Goal: Task Accomplishment & Management: Manage account settings

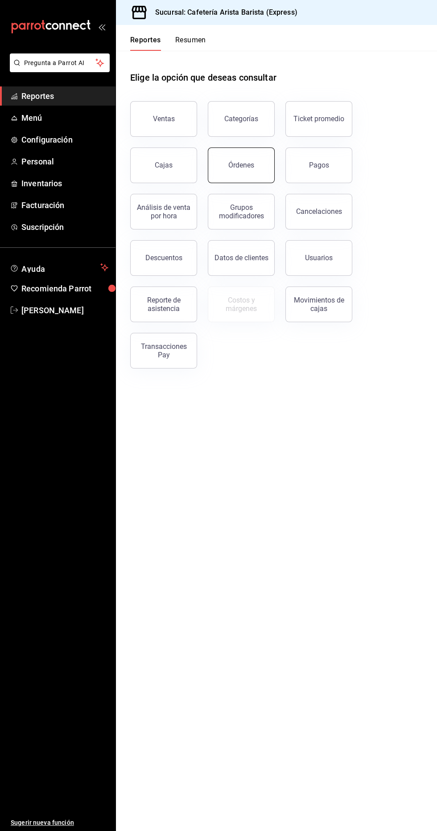
click at [217, 171] on button "Órdenes" at bounding box center [241, 165] width 67 height 36
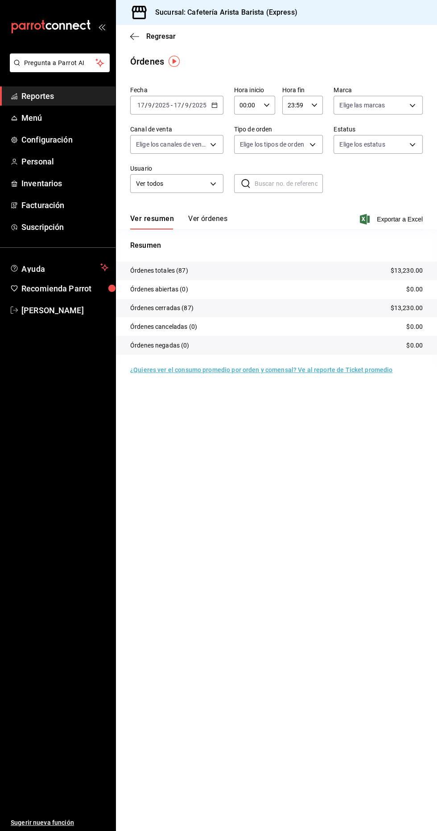
click at [190, 218] on button "Ver órdenes" at bounding box center [207, 221] width 39 height 15
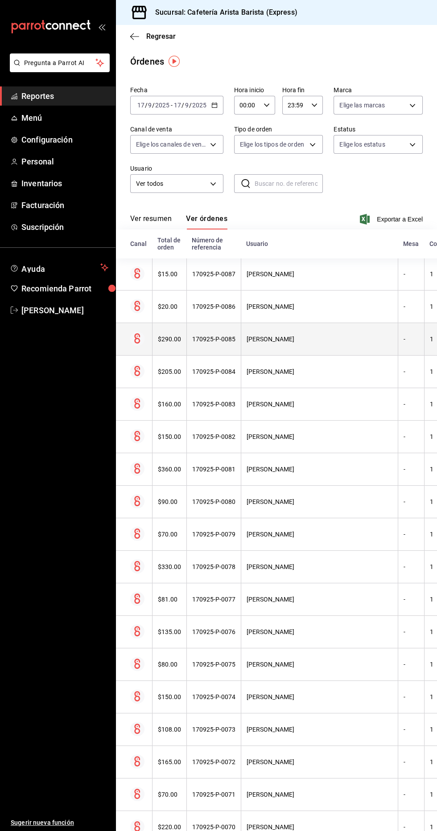
click at [137, 338] on icon at bounding box center [137, 338] width 6 height 10
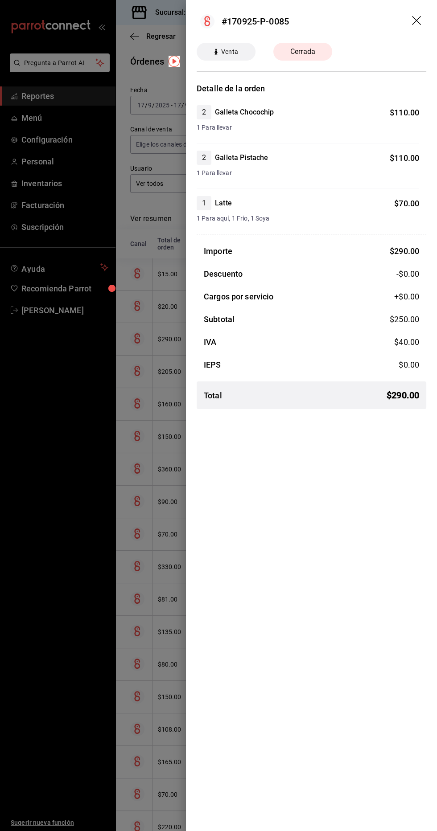
click at [147, 404] on div at bounding box center [218, 415] width 437 height 831
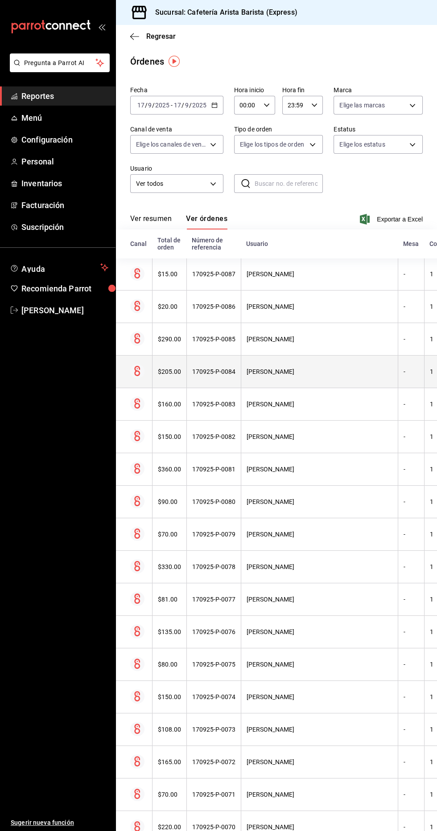
click at [152, 369] on th "$205.00" at bounding box center [169, 372] width 34 height 33
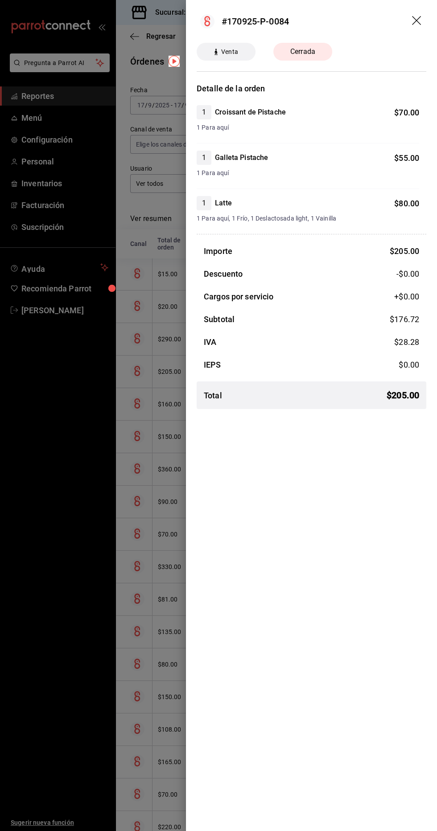
click at [143, 426] on div at bounding box center [218, 415] width 437 height 831
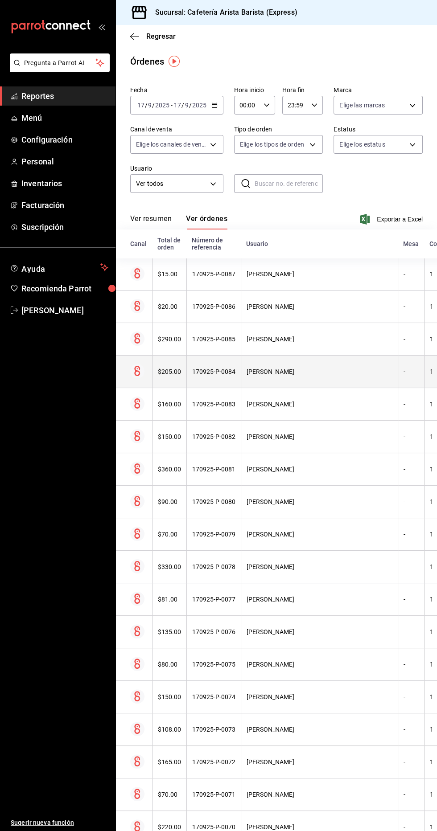
click at [152, 364] on th "$205.00" at bounding box center [169, 372] width 34 height 33
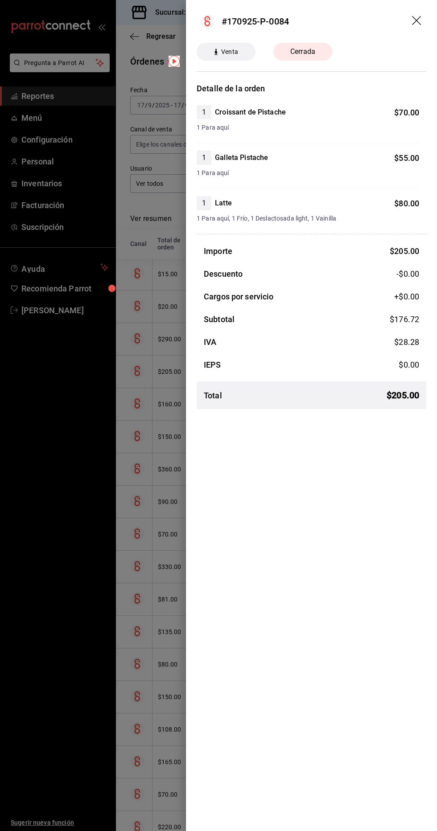
click at [144, 420] on div at bounding box center [218, 415] width 437 height 831
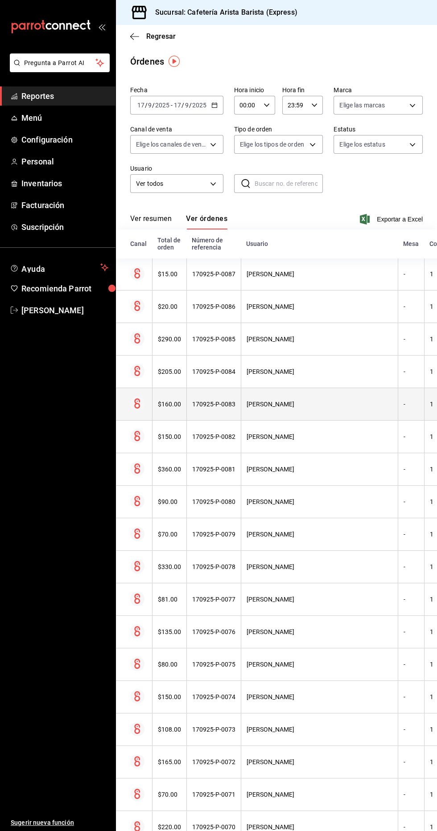
click at [159, 399] on th "$160.00" at bounding box center [169, 404] width 34 height 33
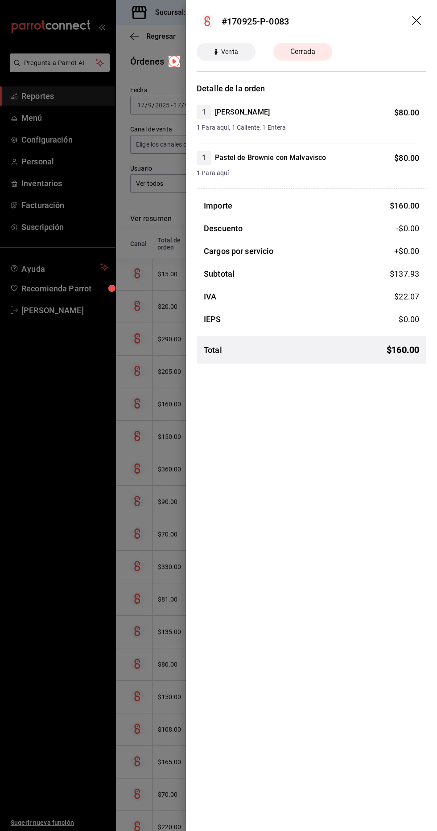
click at [145, 409] on div at bounding box center [218, 415] width 437 height 831
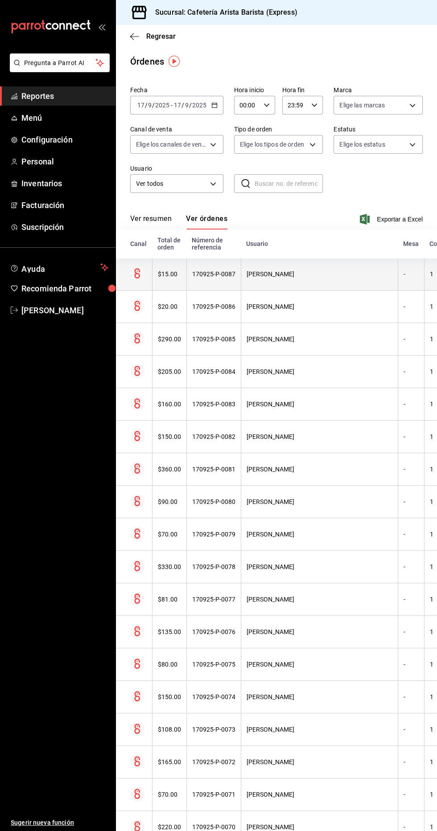
click at [186, 273] on th "170925-P-0087" at bounding box center [213, 274] width 54 height 33
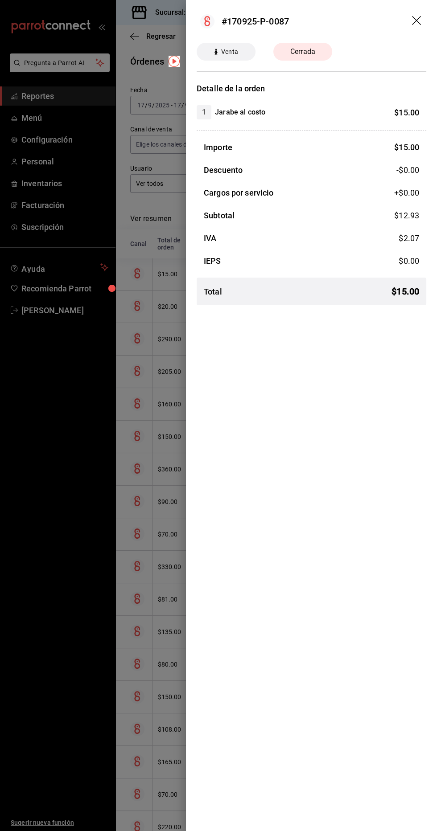
click at [152, 397] on div at bounding box center [218, 415] width 437 height 831
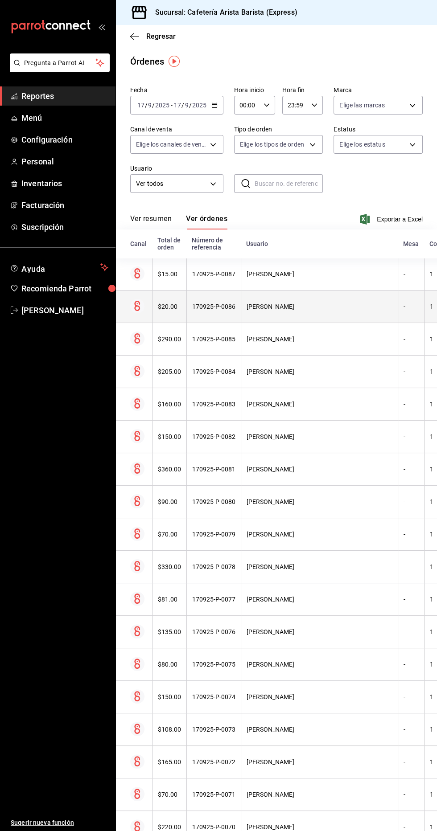
click at [137, 306] on icon at bounding box center [137, 306] width 6 height 10
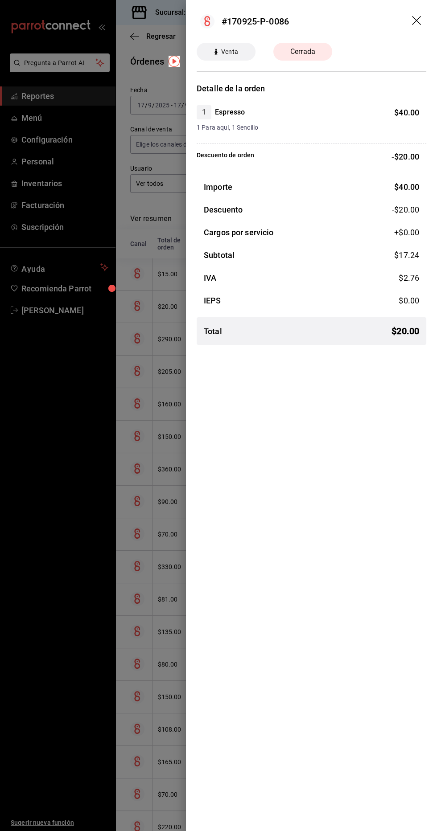
click at [160, 381] on div at bounding box center [218, 415] width 437 height 831
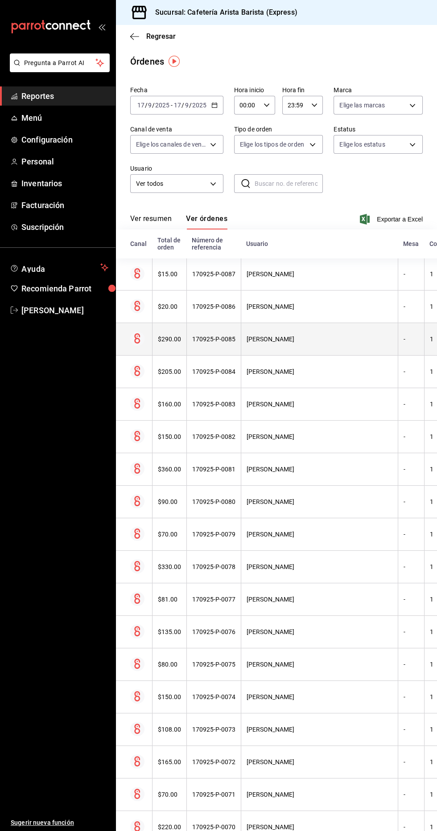
click at [164, 339] on div "$290.00" at bounding box center [169, 339] width 23 height 7
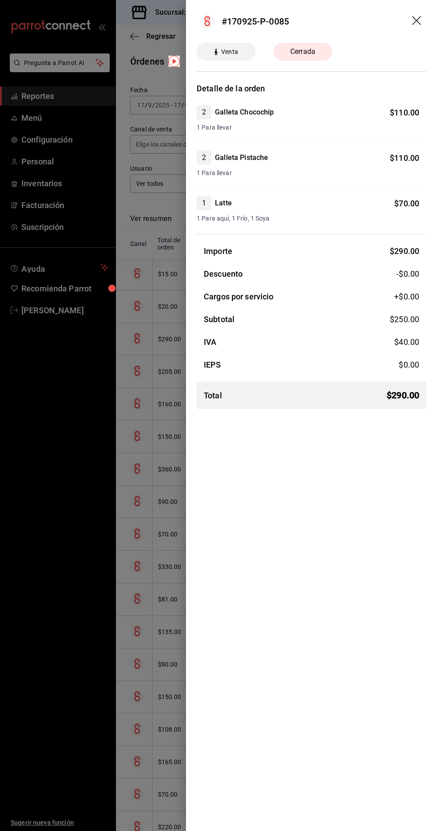
click at [122, 373] on div at bounding box center [218, 415] width 437 height 831
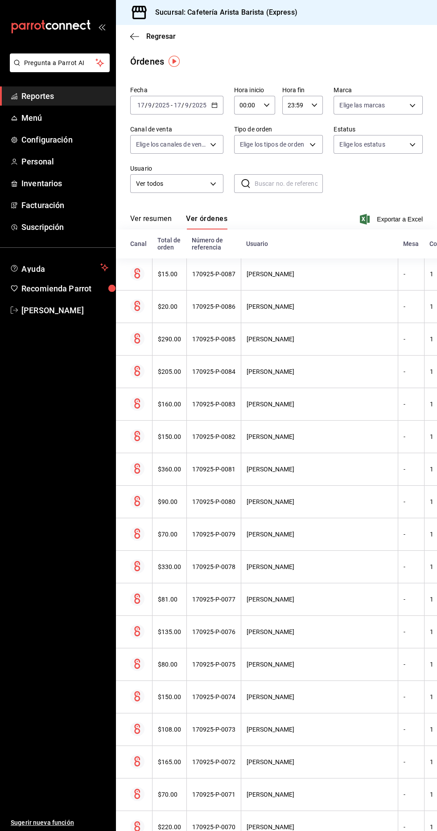
scroll to position [6, 0]
